Goal: Information Seeking & Learning: Learn about a topic

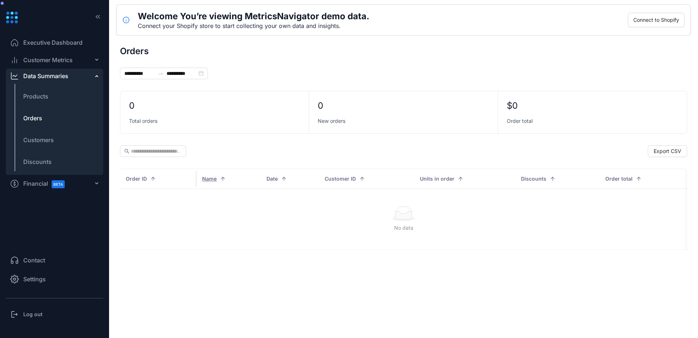
click at [79, 75] on div "Data Summaries" at bounding box center [54, 76] width 97 height 15
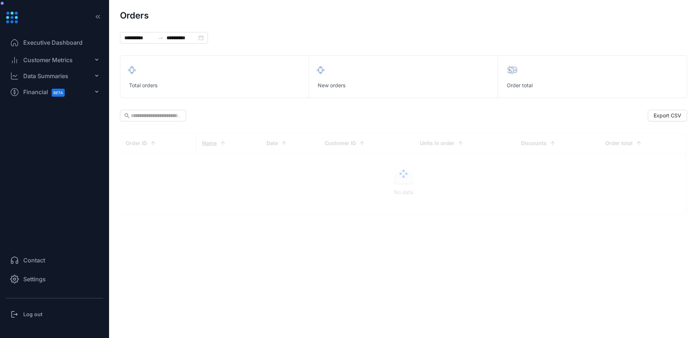
click at [85, 61] on div "Customer Metrics" at bounding box center [54, 60] width 97 height 15
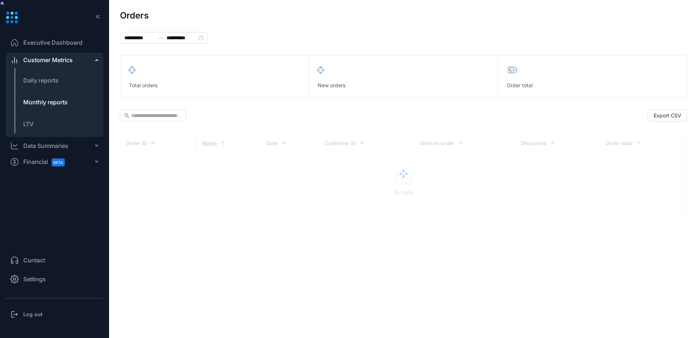
click at [50, 100] on span "Monthly reports" at bounding box center [45, 101] width 44 height 7
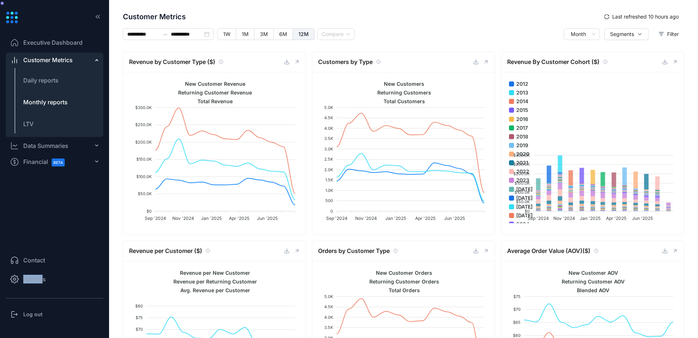
drag, startPoint x: 44, startPoint y: 279, endPoint x: 134, endPoint y: 248, distance: 94.6
click at [125, 252] on div "**********" at bounding box center [349, 169] width 698 height 338
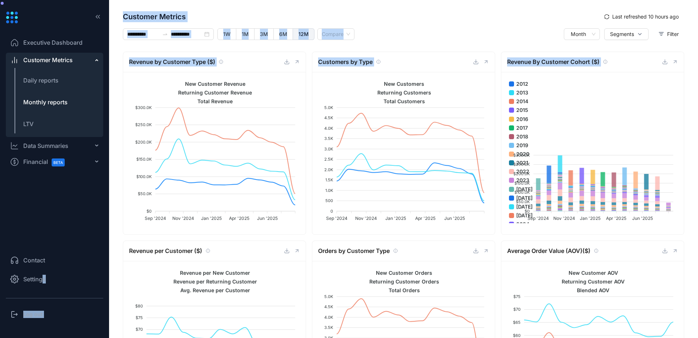
click at [423, 14] on span "Customer Metrics" at bounding box center [361, 16] width 476 height 11
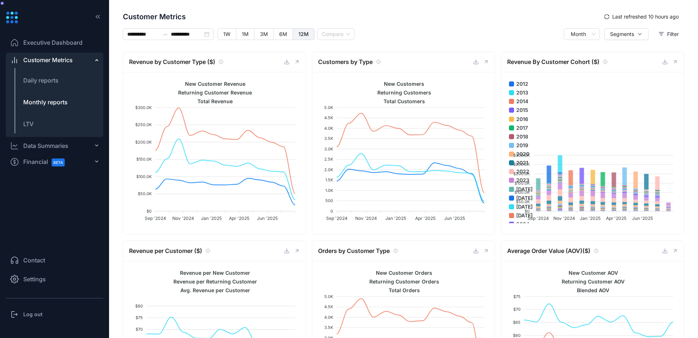
click at [31, 283] on span "Settings" at bounding box center [34, 279] width 23 height 9
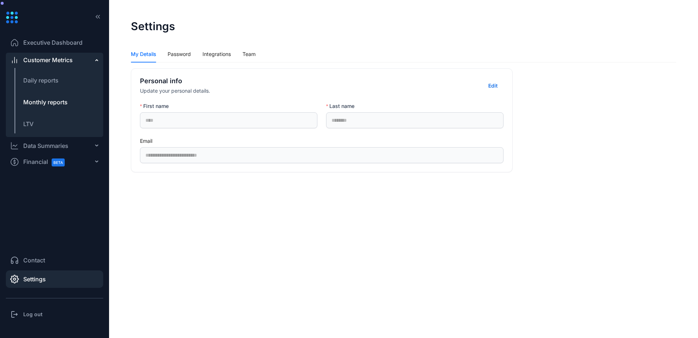
click at [51, 100] on span "Monthly reports" at bounding box center [45, 101] width 44 height 7
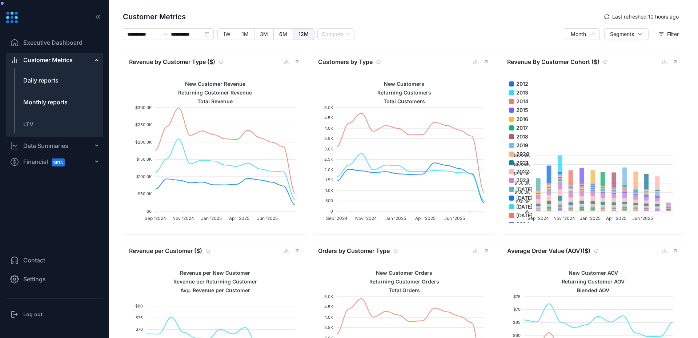
click at [58, 80] on span "Daily reports" at bounding box center [40, 80] width 35 height 7
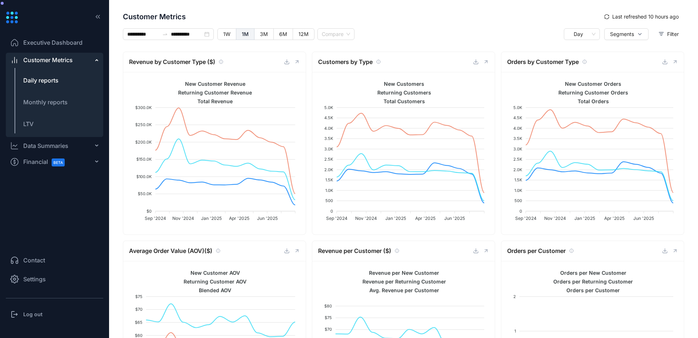
type input "**********"
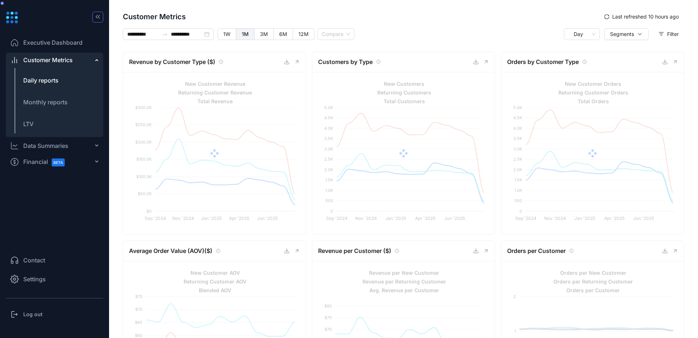
click at [98, 19] on icon "button" at bounding box center [97, 16] width 7 height 7
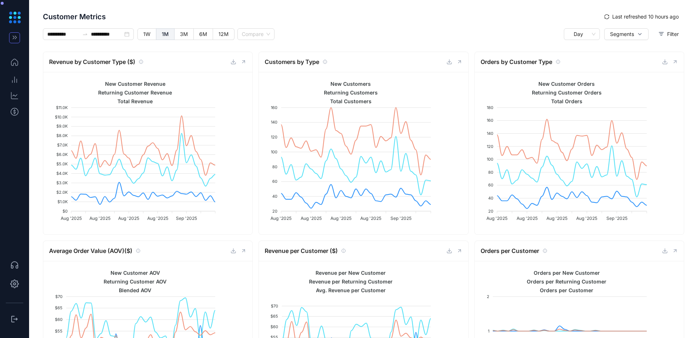
click at [16, 32] on button "button" at bounding box center [14, 37] width 11 height 11
